Goal: Task Accomplishment & Management: Manage account settings

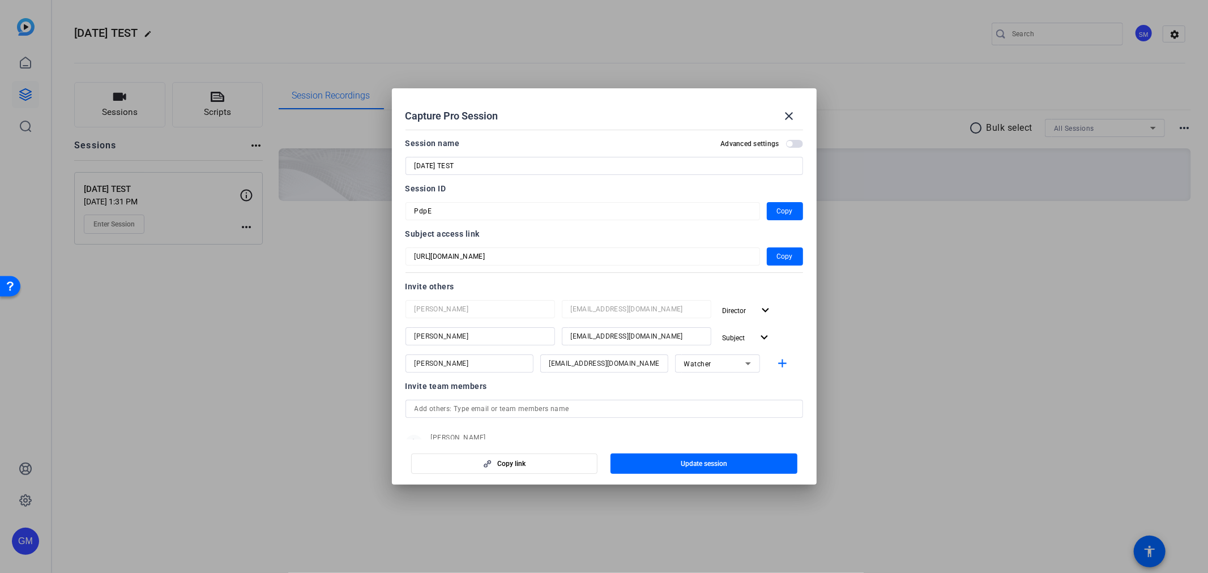
scroll to position [42, 0]
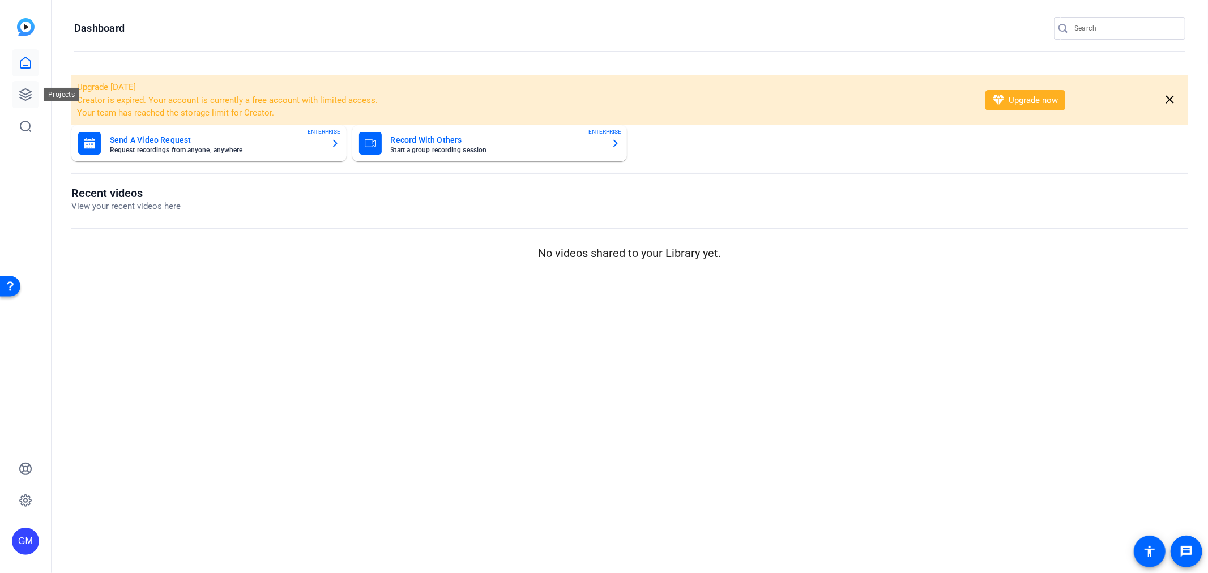
click at [19, 95] on icon at bounding box center [26, 95] width 14 height 14
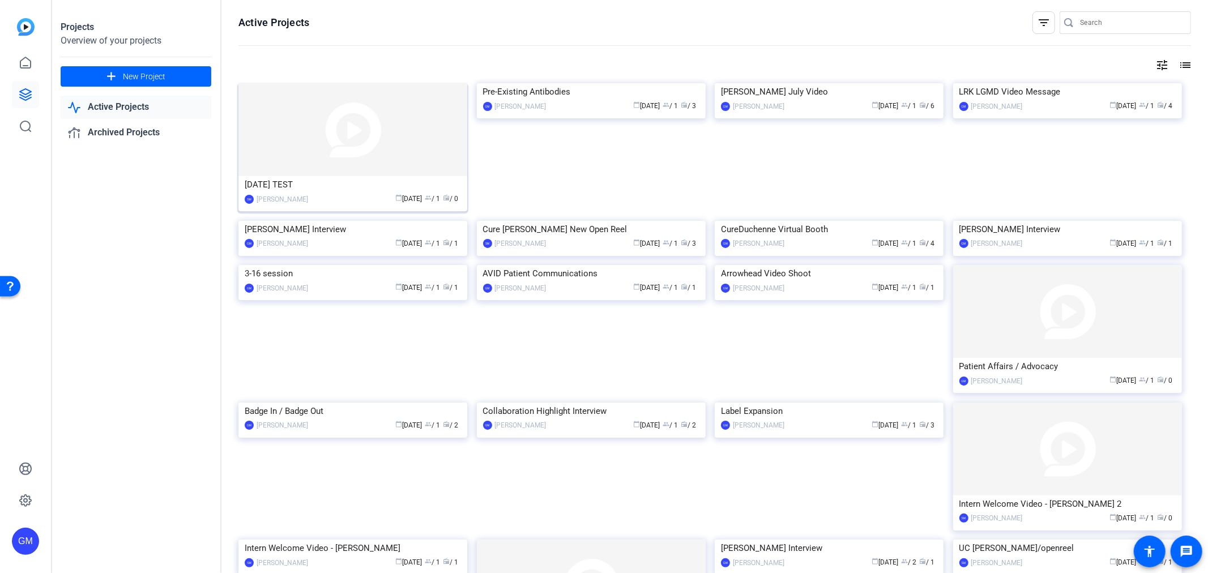
click at [405, 140] on img at bounding box center [352, 129] width 229 height 93
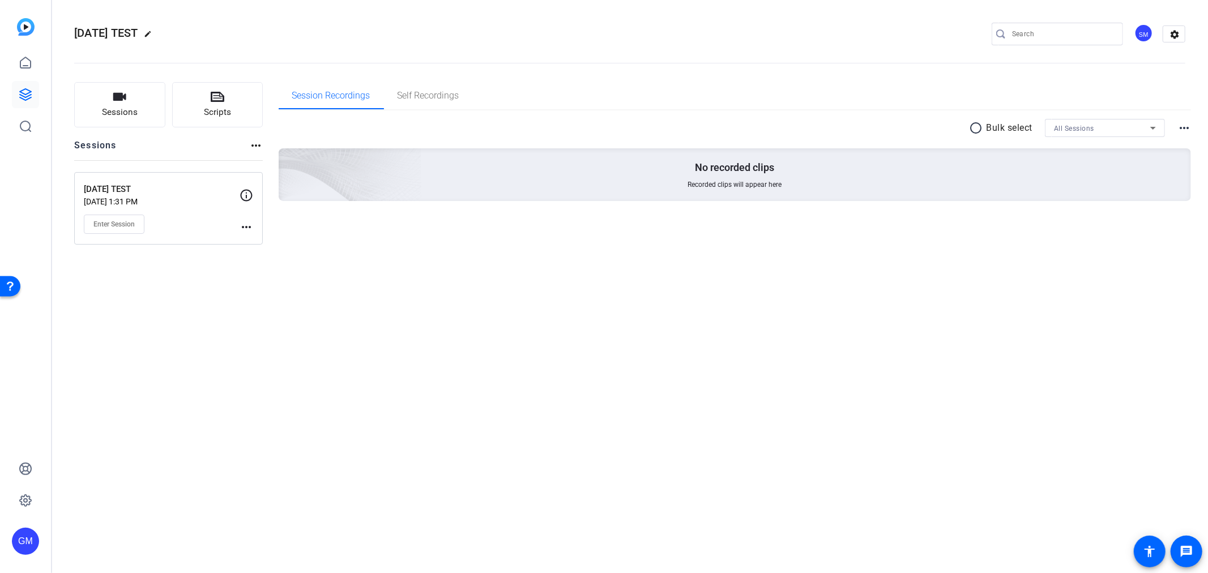
click at [250, 222] on mat-icon "more_horiz" at bounding box center [246, 227] width 14 height 14
click at [275, 241] on span "Edit Session" at bounding box center [275, 244] width 52 height 14
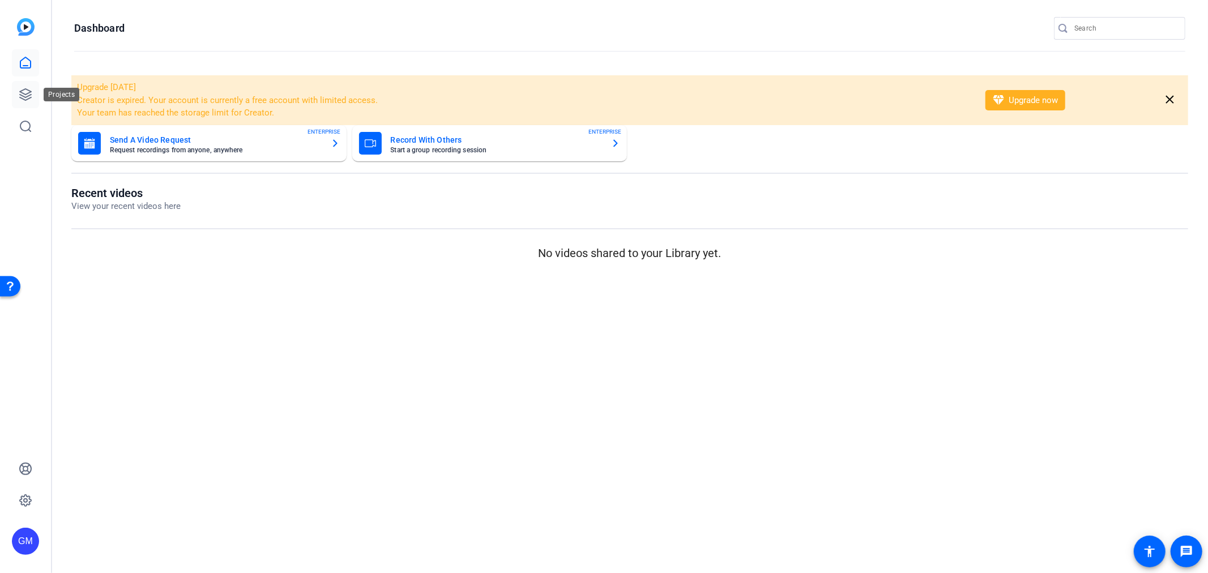
click at [24, 92] on icon at bounding box center [26, 95] width 14 height 14
